Goal: Entertainment & Leisure: Consume media (video, audio)

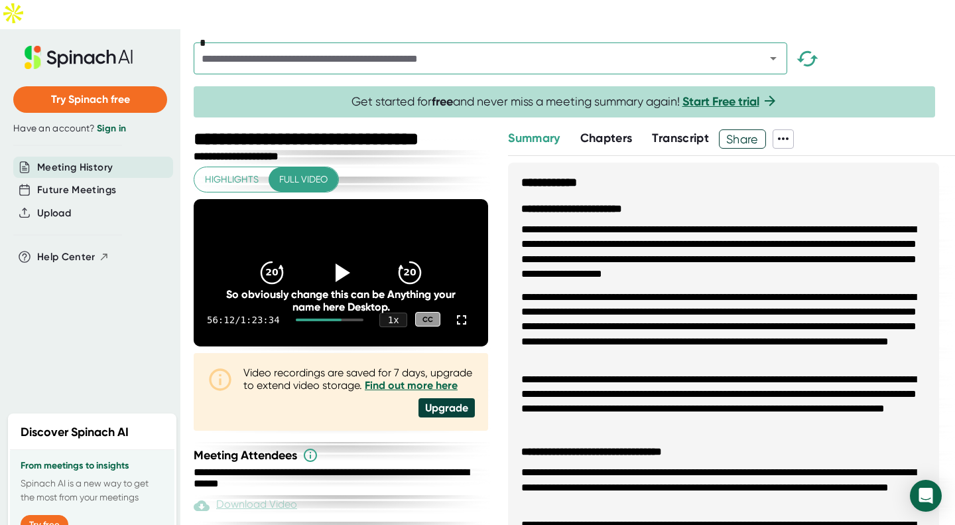
scroll to position [1072, 0]
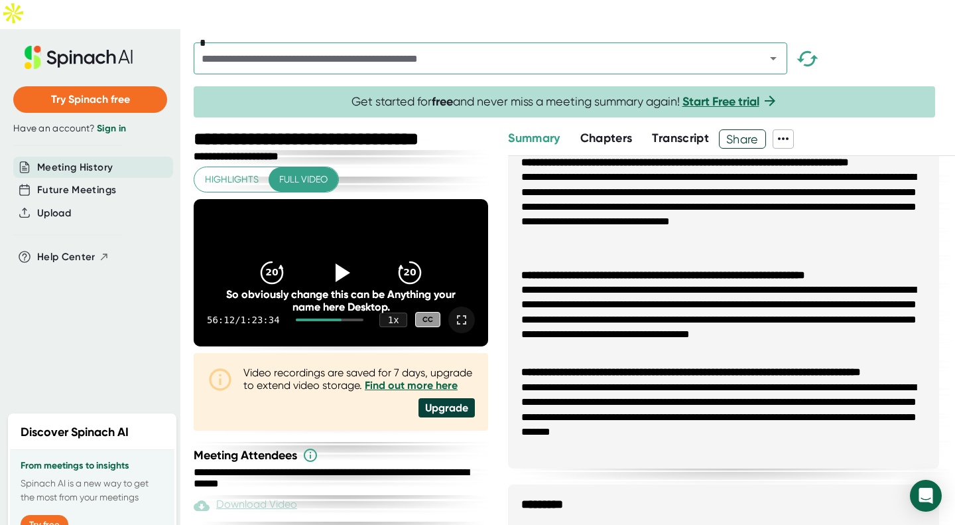
click at [454, 312] on icon at bounding box center [462, 320] width 16 height 16
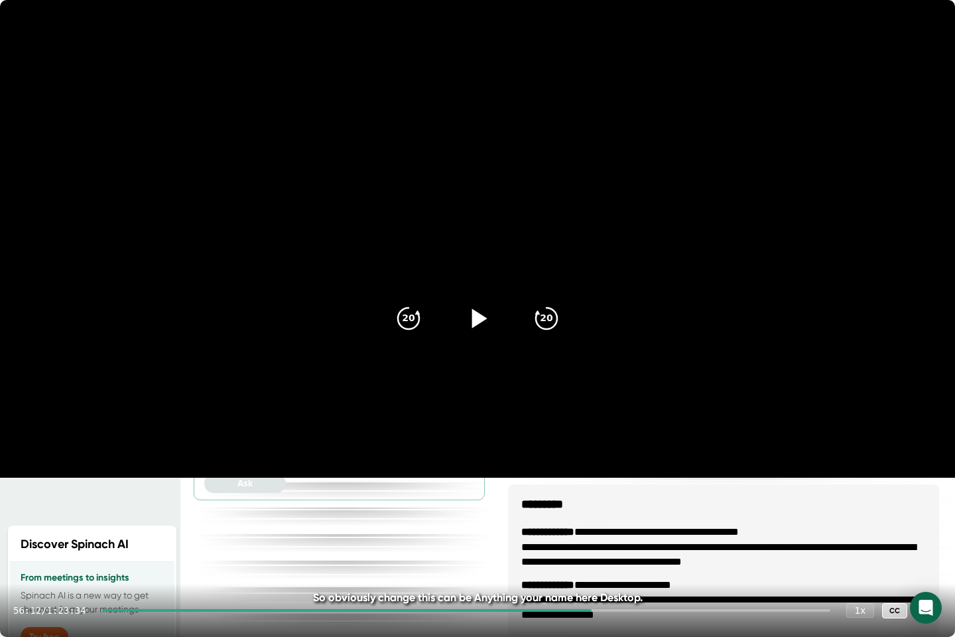
click at [462, 319] on div at bounding box center [478, 318] width 56 height 56
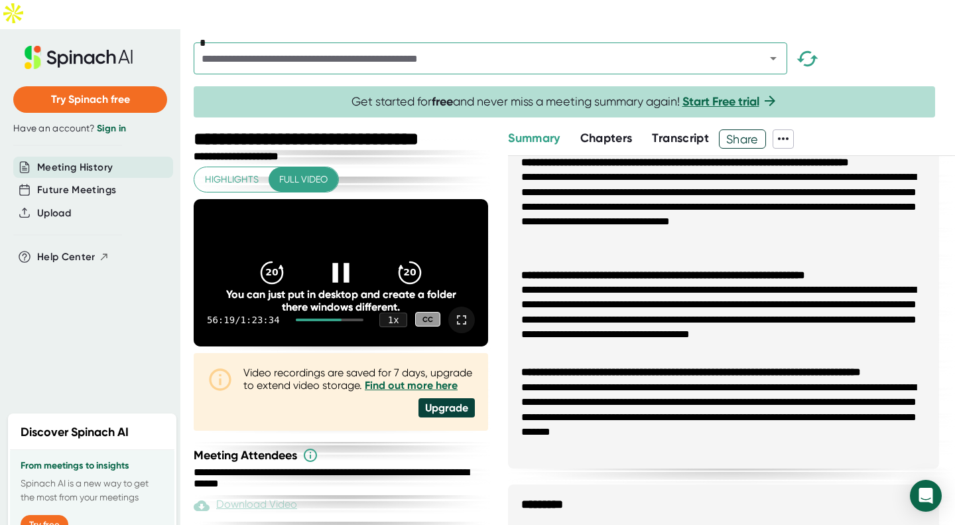
click at [342, 245] on div at bounding box center [341, 273] width 56 height 56
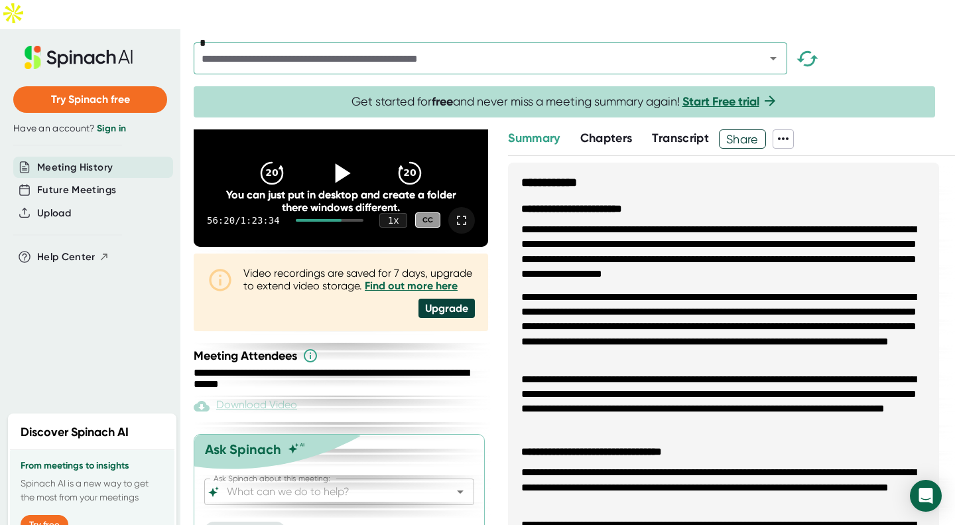
scroll to position [0, 0]
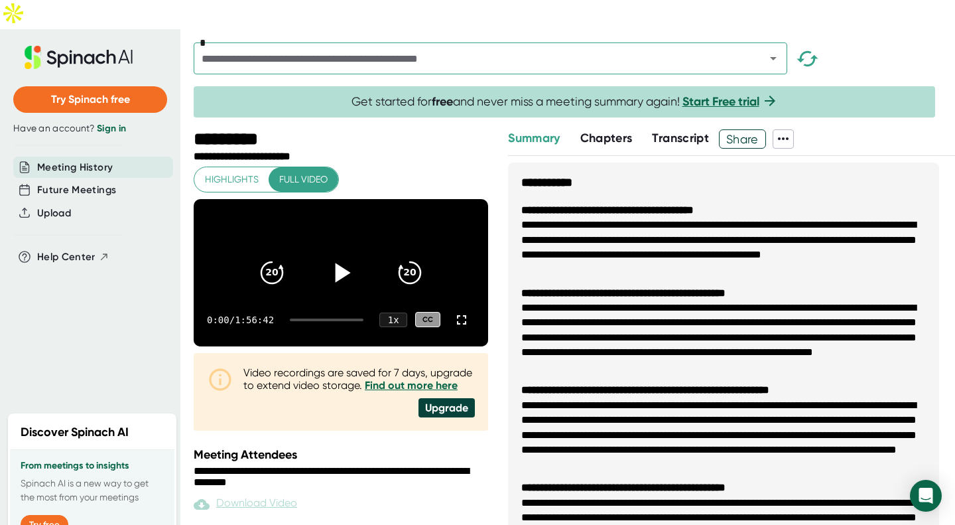
click at [344, 255] on icon at bounding box center [340, 271] width 33 height 33
click at [448, 306] on div at bounding box center [461, 319] width 27 height 27
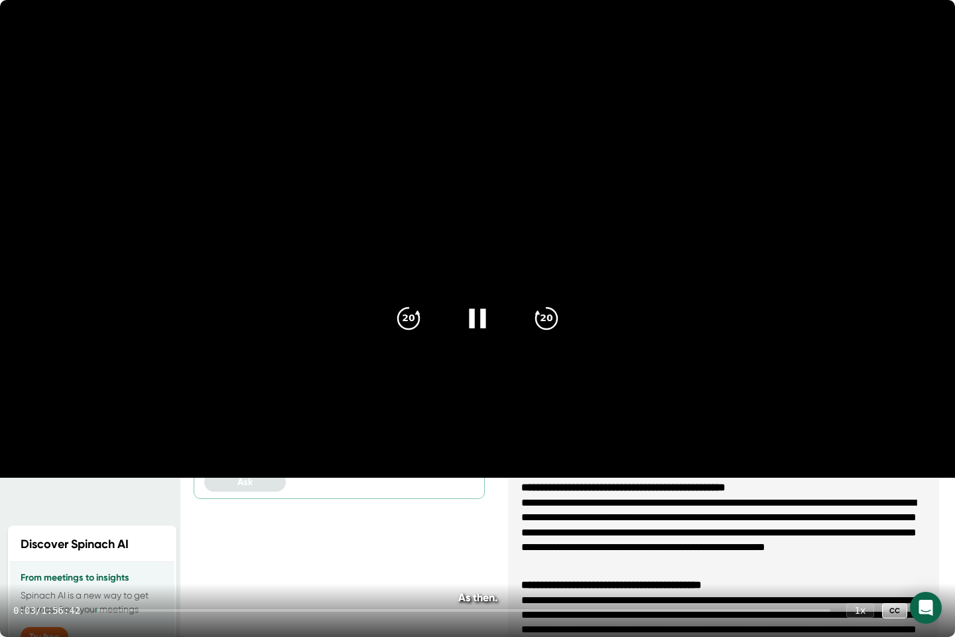
click at [533, 524] on div at bounding box center [463, 610] width 734 height 3
click at [483, 524] on div "1:09:07 / 1:56:42 1 x CC" at bounding box center [477, 610] width 955 height 53
click at [465, 524] on div at bounding box center [325, 610] width 425 height 3
click at [546, 323] on icon "20" at bounding box center [546, 318] width 33 height 33
click at [526, 324] on div "20" at bounding box center [547, 318] width 56 height 56
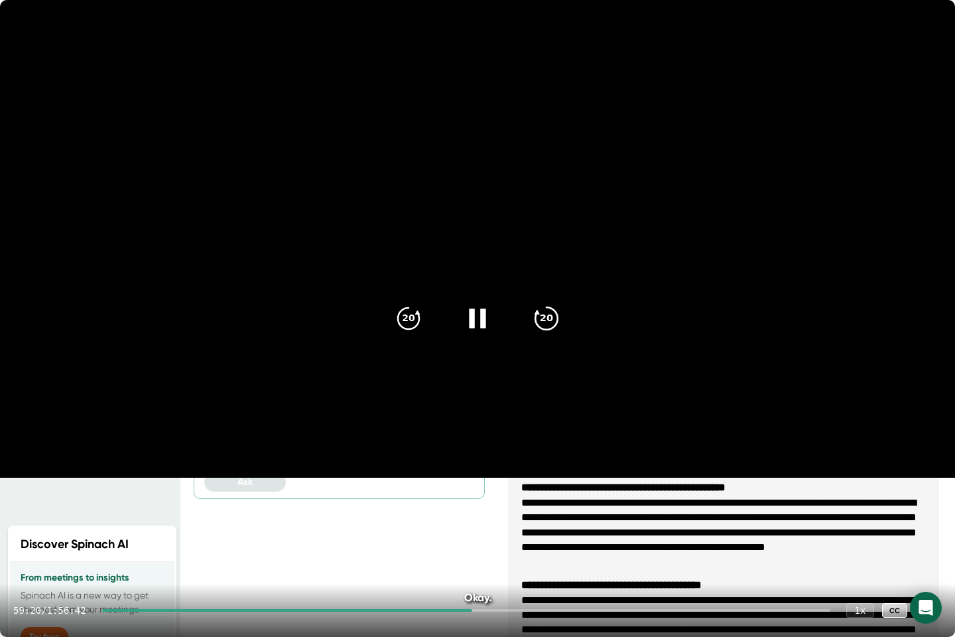
click at [526, 324] on div "20" at bounding box center [547, 318] width 56 height 56
click at [462, 225] on video at bounding box center [477, 239] width 955 height 478
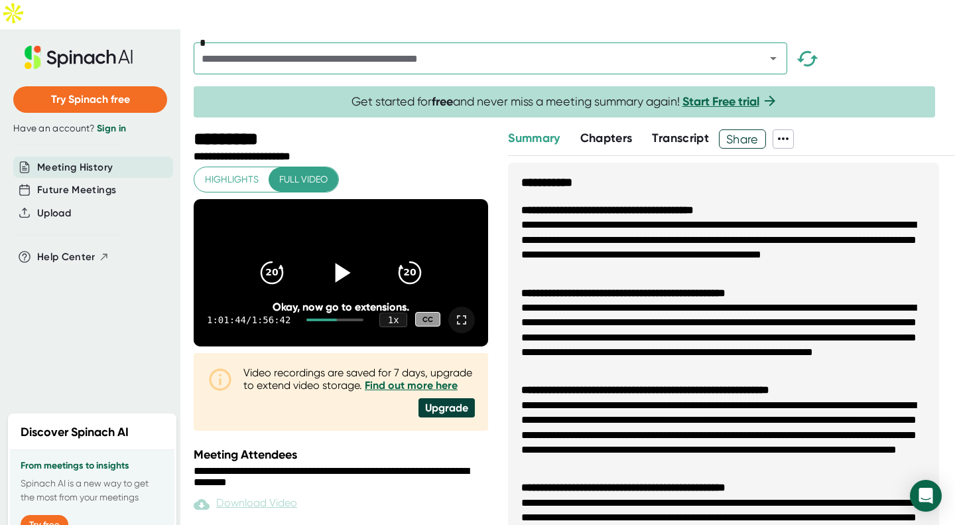
click at [456, 312] on icon at bounding box center [462, 320] width 16 height 16
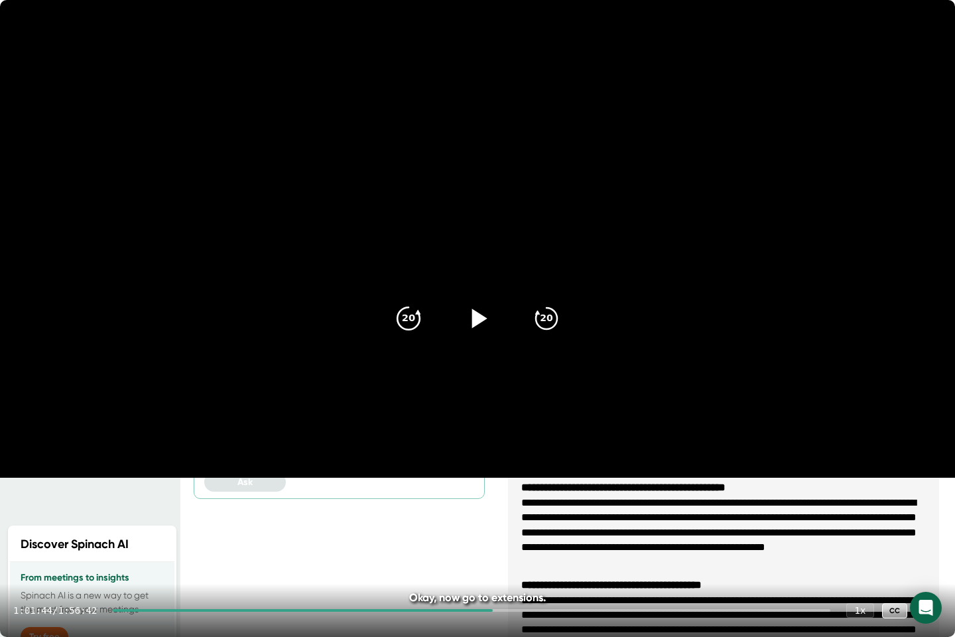
click at [405, 334] on div "20" at bounding box center [409, 318] width 56 height 56
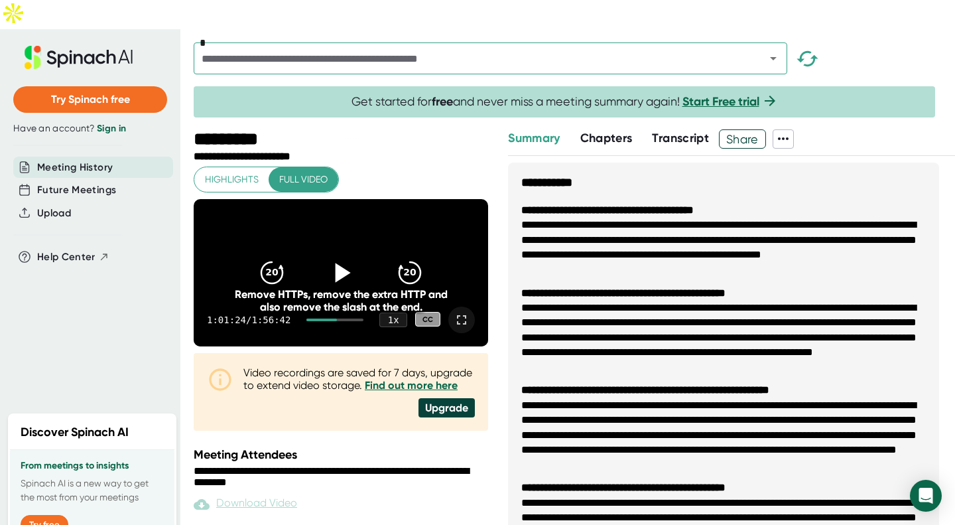
click at [454, 312] on icon at bounding box center [462, 320] width 16 height 16
click at [455, 312] on icon at bounding box center [462, 320] width 16 height 16
click at [453, 306] on div at bounding box center [461, 319] width 27 height 27
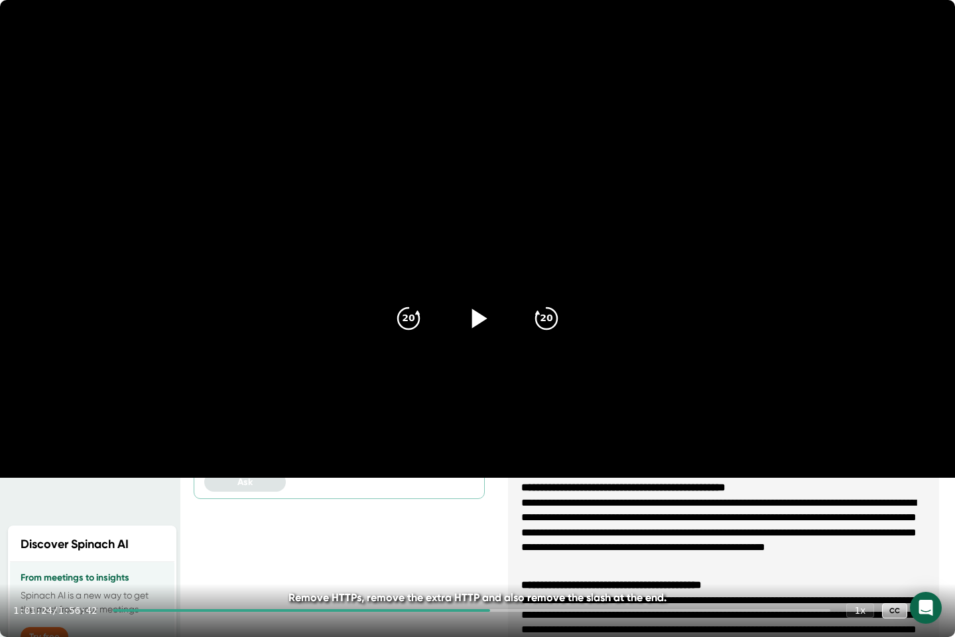
click at [471, 320] on icon at bounding box center [477, 318] width 33 height 33
click at [471, 320] on icon at bounding box center [477, 317] width 17 height 19
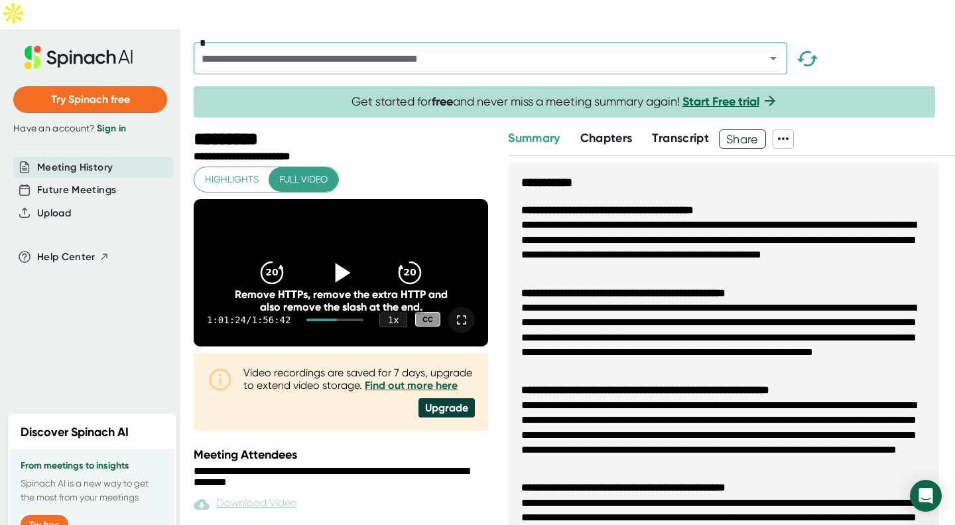
click at [454, 312] on icon at bounding box center [462, 320] width 16 height 16
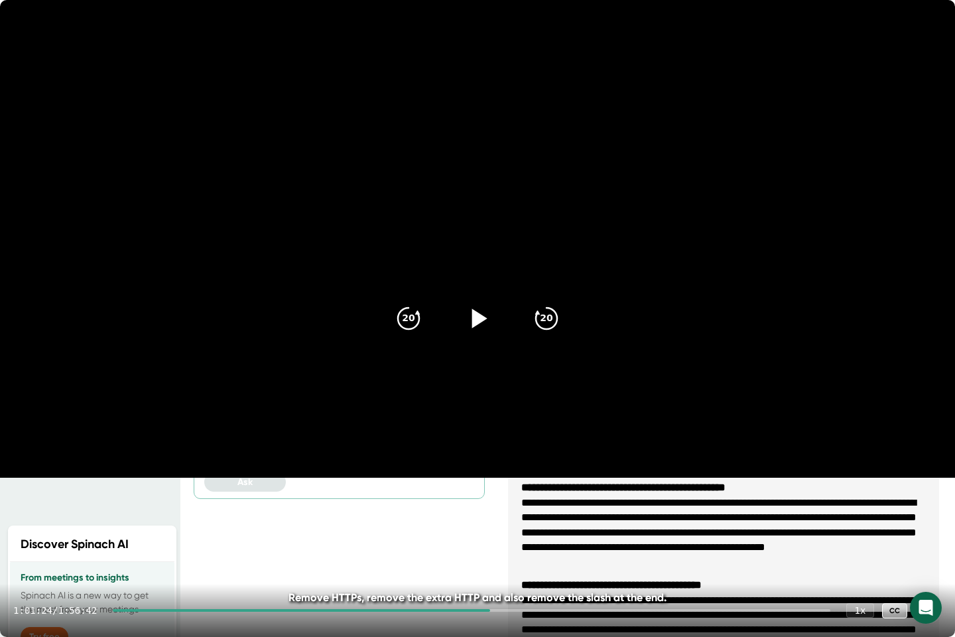
click at [480, 323] on icon at bounding box center [477, 318] width 33 height 33
click at [560, 324] on icon "20" at bounding box center [546, 318] width 33 height 33
click at [472, 524] on div "1:07:28 / 1:56:42 1 x CC" at bounding box center [477, 610] width 955 height 53
click at [470, 524] on div "1:07:28 / 1:56:42 1 x CC" at bounding box center [477, 610] width 955 height 53
click at [481, 524] on div at bounding box center [320, 610] width 415 height 3
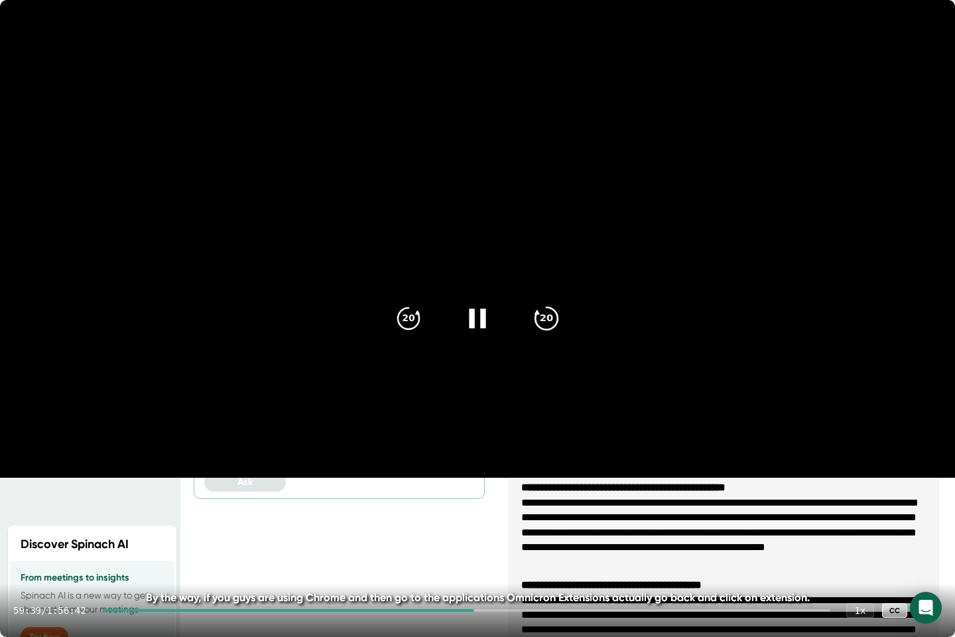
click at [552, 320] on icon "20" at bounding box center [546, 318] width 33 height 33
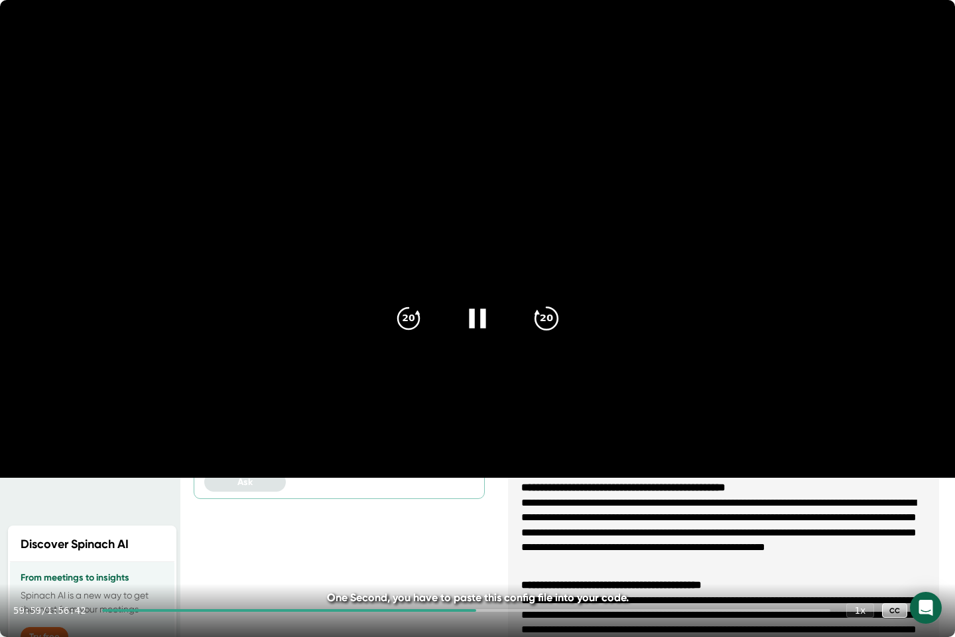
click at [552, 320] on icon "20" at bounding box center [546, 318] width 33 height 33
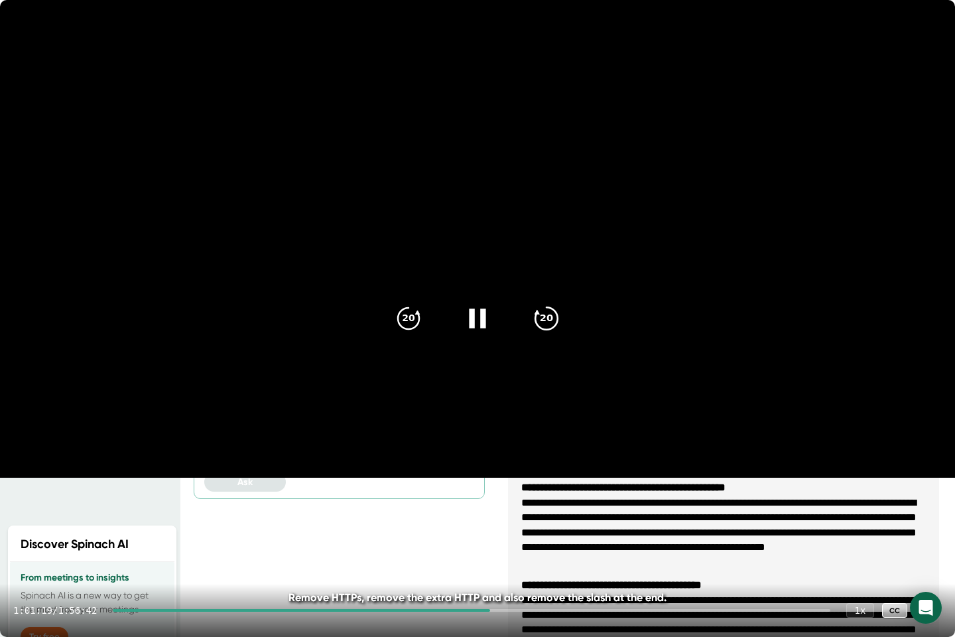
click at [552, 320] on icon "20" at bounding box center [546, 318] width 33 height 33
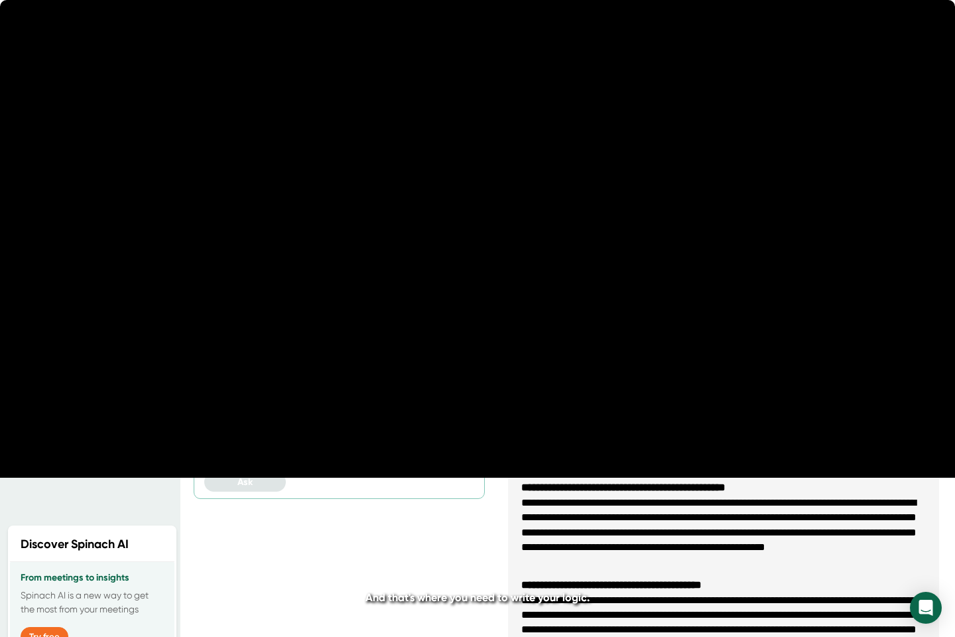
click at [552, 320] on icon "20" at bounding box center [546, 318] width 33 height 33
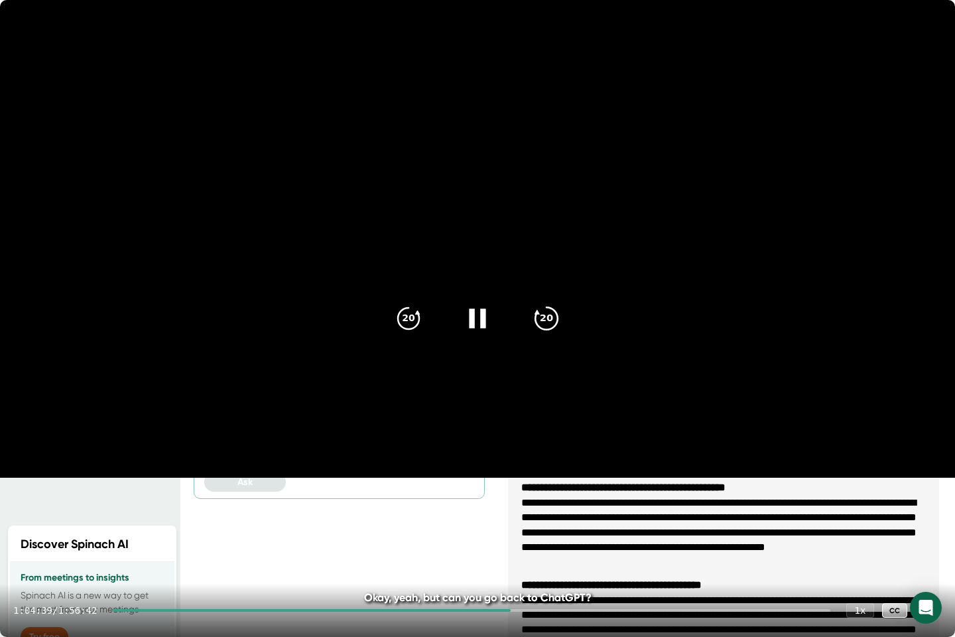
click at [551, 326] on icon "20" at bounding box center [546, 318] width 33 height 33
click at [556, 318] on icon "20" at bounding box center [546, 318] width 33 height 33
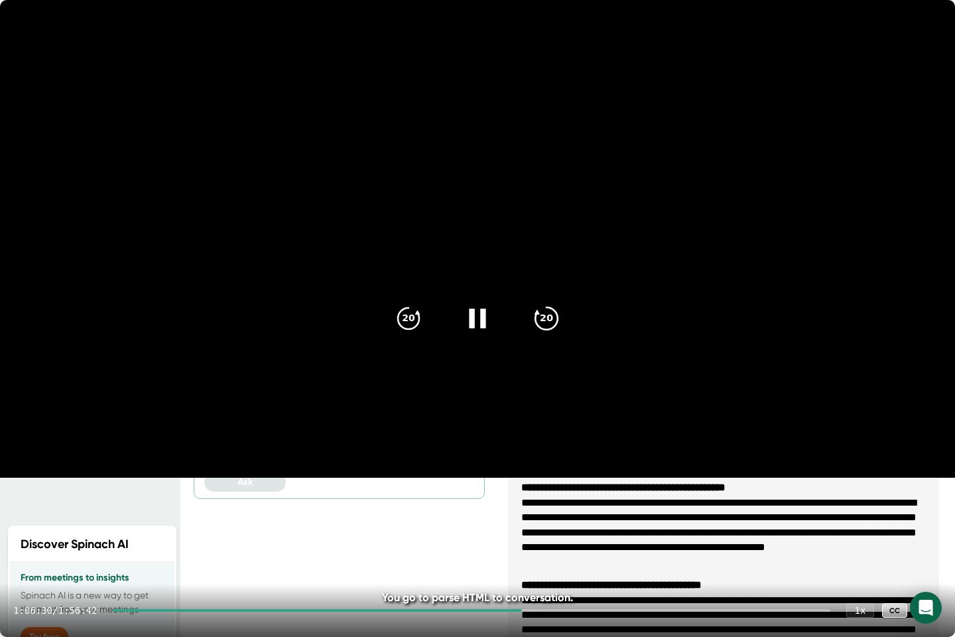
click at [556, 318] on icon "20" at bounding box center [546, 318] width 33 height 33
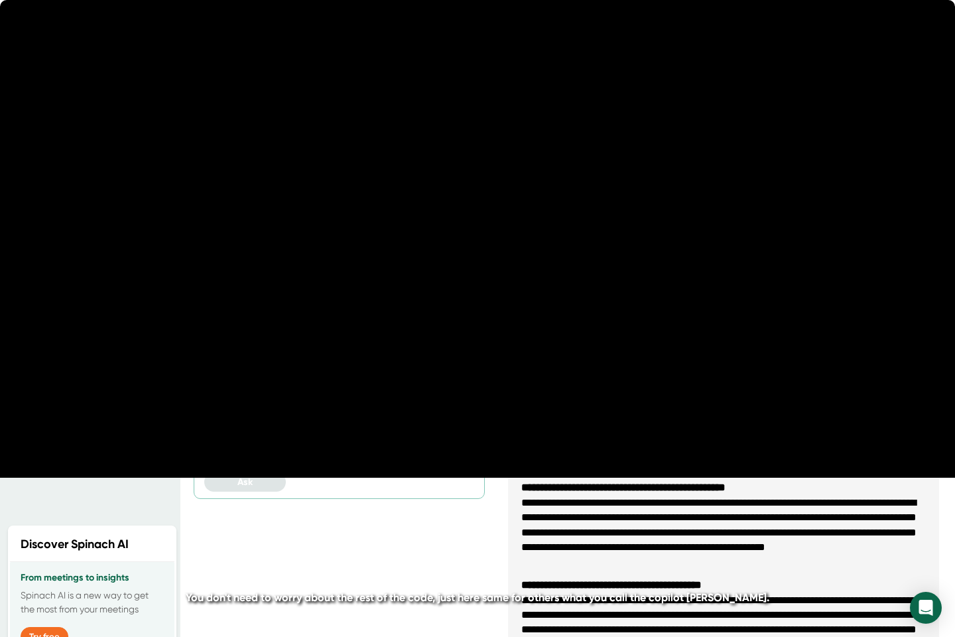
click at [556, 318] on icon "20" at bounding box center [546, 318] width 33 height 33
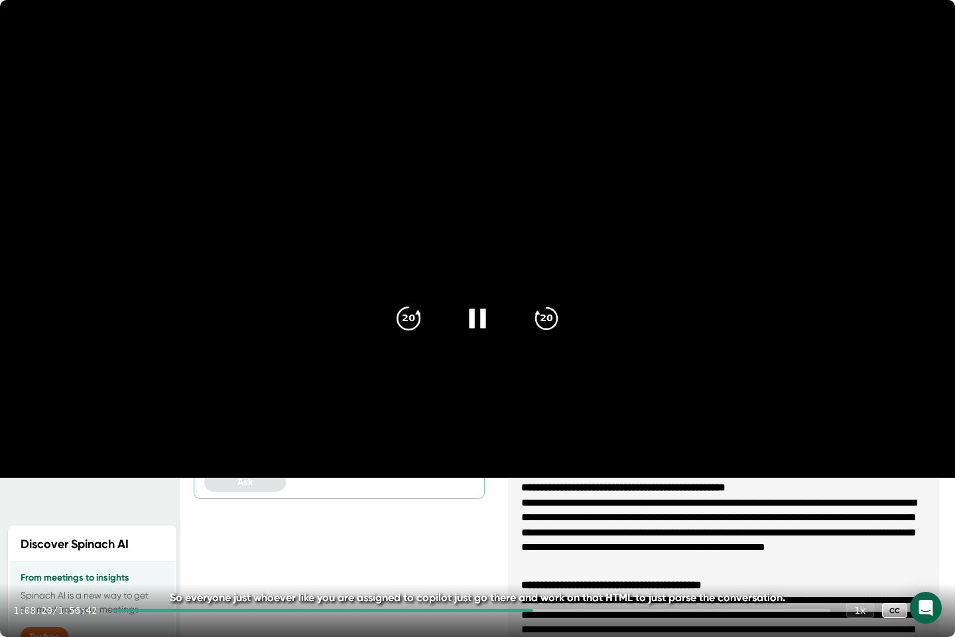
click at [404, 309] on icon "20" at bounding box center [408, 318] width 33 height 33
click at [871, 524] on div "1 x" at bounding box center [860, 609] width 29 height 15
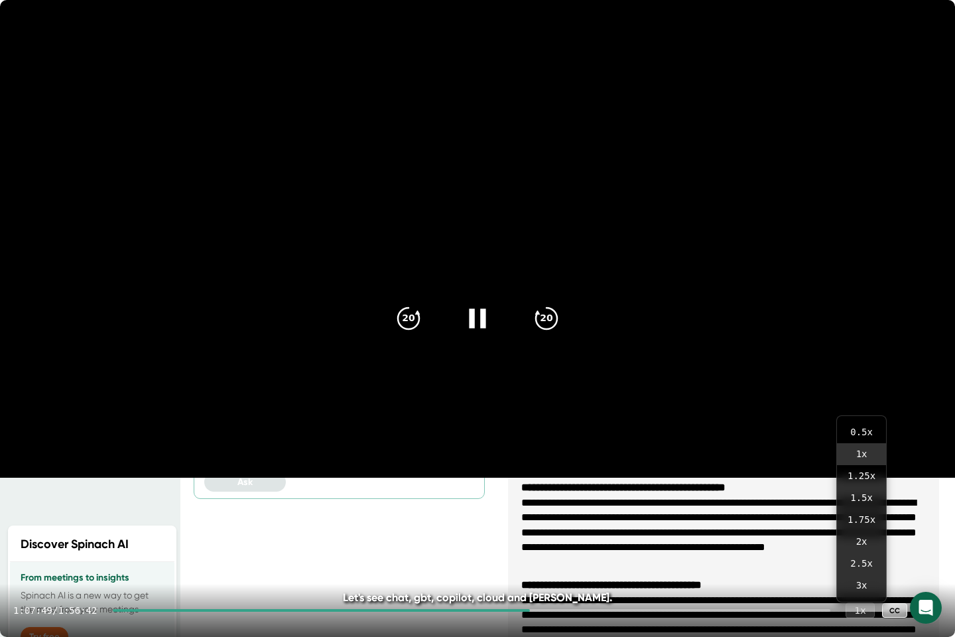
click at [871, 524] on div "1 x" at bounding box center [860, 609] width 29 height 15
click at [856, 524] on div "1 x" at bounding box center [860, 609] width 29 height 15
click at [466, 314] on icon at bounding box center [477, 318] width 33 height 33
